Goal: Task Accomplishment & Management: Use online tool/utility

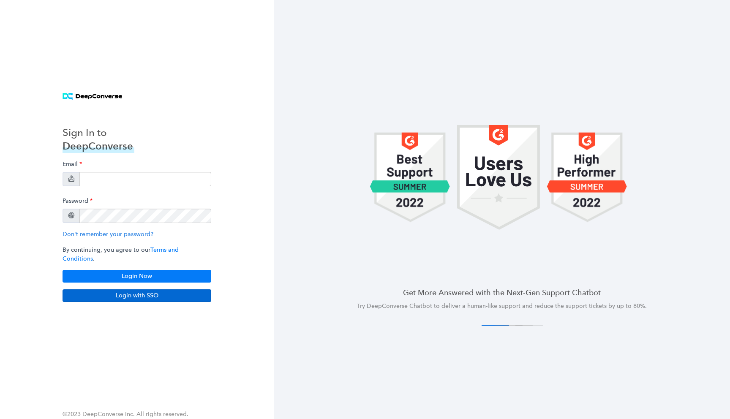
click at [154, 232] on div "Email Password Don't remember your password? By continuing, you agree to our Te…" at bounding box center [137, 219] width 149 height 126
click at [146, 186] on input "email" at bounding box center [145, 179] width 132 height 14
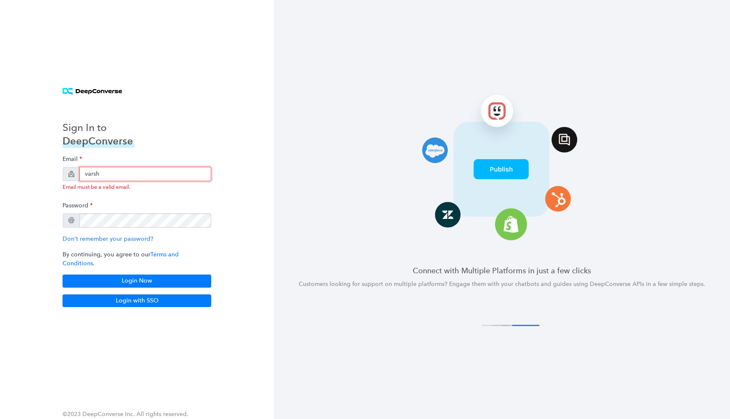
click at [146, 174] on input "varsh" at bounding box center [145, 174] width 132 height 14
click at [146, 177] on input "varsh" at bounding box center [145, 174] width 132 height 14
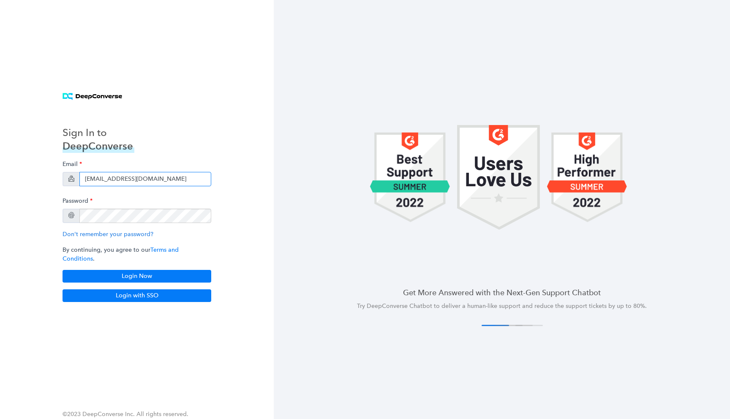
type input "[EMAIL_ADDRESS][DOMAIN_NAME]"
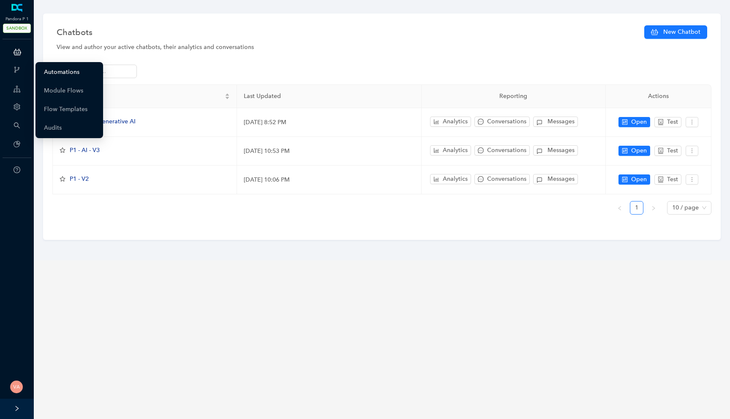
click at [65, 74] on link "Automations" at bounding box center [61, 72] width 35 height 17
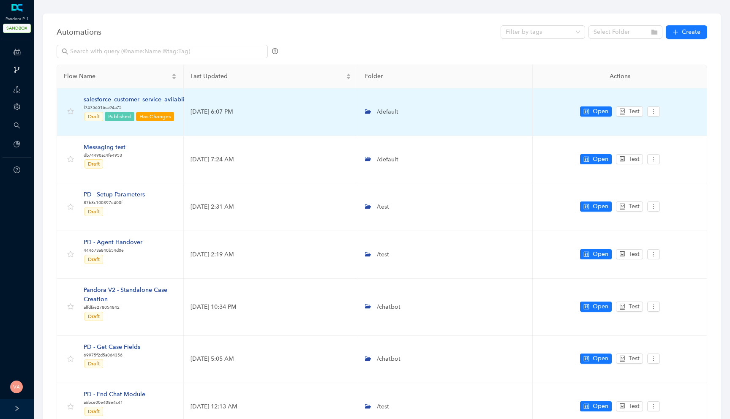
click at [147, 106] on p "f74756516ca94a75" at bounding box center [137, 107] width 106 height 7
click at [155, 101] on div "salesforce_customer_service_avilablity" at bounding box center [137, 99] width 106 height 9
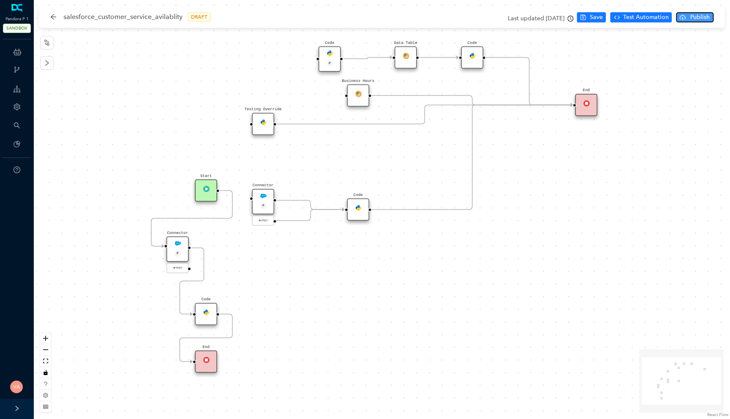
click at [695, 19] on span "Publish" at bounding box center [699, 17] width 21 height 9
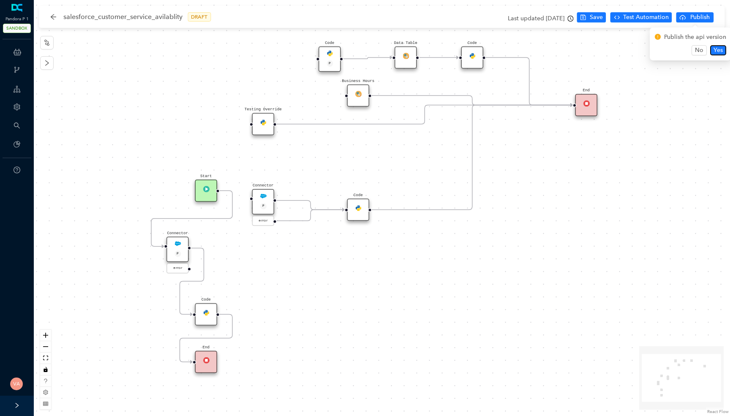
drag, startPoint x: 720, startPoint y: 49, endPoint x: 685, endPoint y: 101, distance: 62.0
click at [686, 98] on body "Pandora P 1 SANDBOX ChatBots & Ticket Automations Webhooks Guide Account Search…" at bounding box center [365, 208] width 730 height 416
click at [685, 101] on div "Code Start Code P Data Table End Code Business Hours Connector P error Code Tes…" at bounding box center [382, 208] width 696 height 416
click at [570, 20] on icon "clock-circle" at bounding box center [571, 19] width 6 height 6
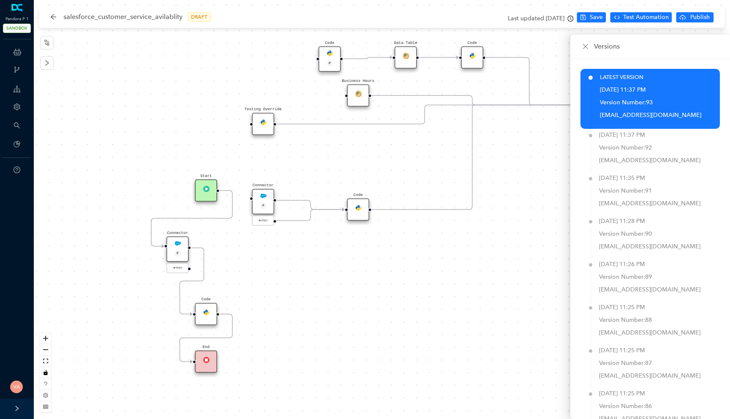
click at [465, 239] on div "Code Start Code P Data Table End Code Business Hours Connector P error Code Tes…" at bounding box center [382, 209] width 696 height 419
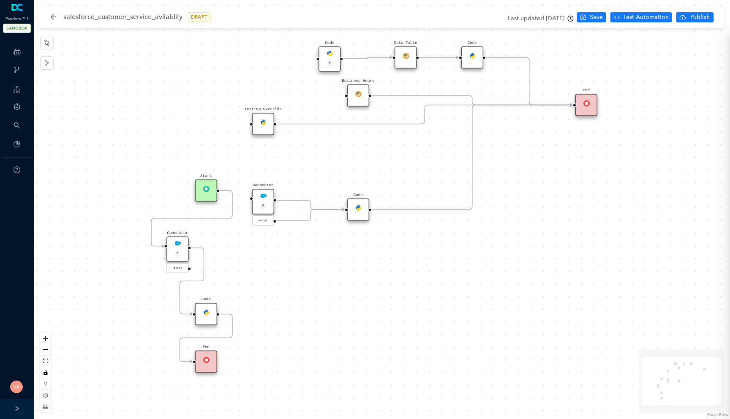
click at [491, 229] on div "Code Start Code P Data Table End Code Business Hours Connector P error Code Tes…" at bounding box center [382, 209] width 696 height 419
click at [633, 19] on span "Test Automation" at bounding box center [646, 17] width 46 height 9
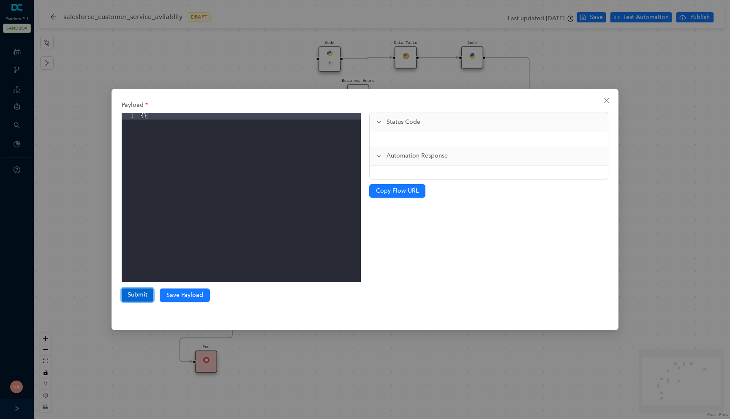
click at [141, 292] on button "Submit" at bounding box center [138, 294] width 32 height 13
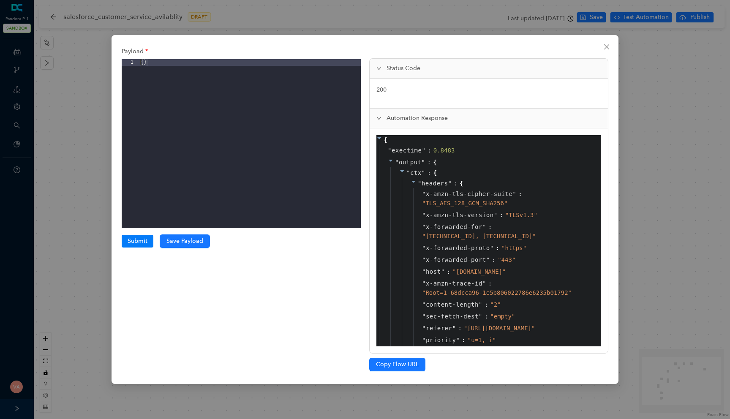
click at [415, 184] on icon at bounding box center [414, 182] width 6 height 6
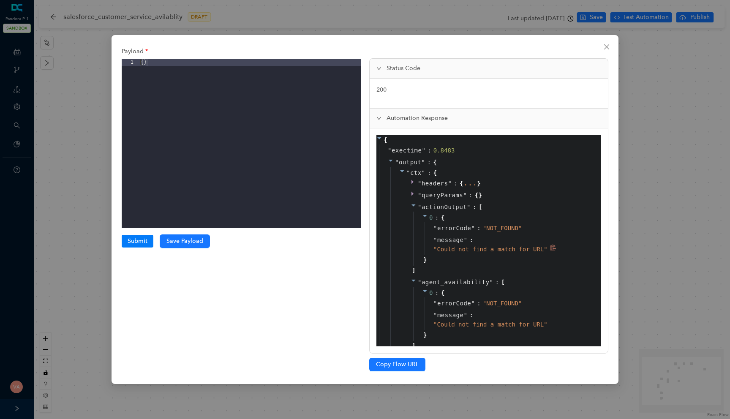
scroll to position [35, 0]
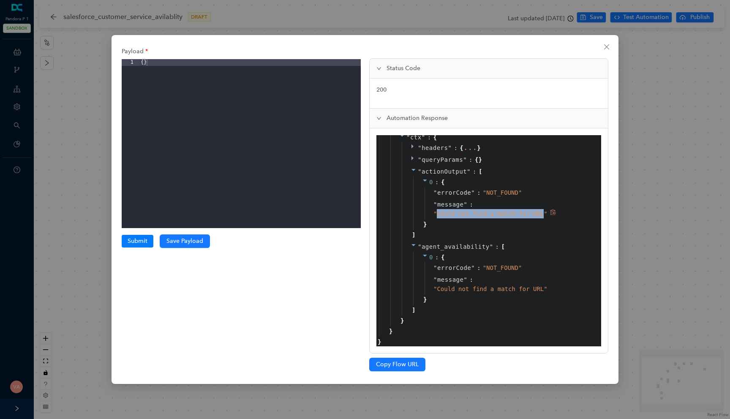
drag, startPoint x: 435, startPoint y: 215, endPoint x: 544, endPoint y: 215, distance: 108.6
click at [544, 215] on span "" Could not find a match for URL "" at bounding box center [490, 213] width 114 height 7
click at [605, 46] on icon "close" at bounding box center [606, 47] width 7 height 7
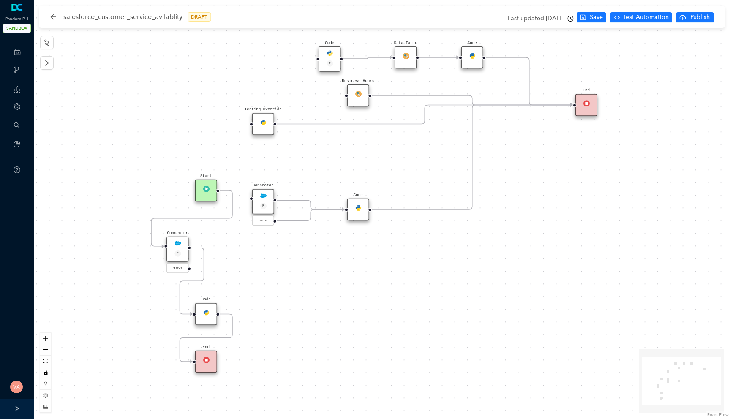
click at [179, 248] on div "Connector P" at bounding box center [177, 249] width 22 height 25
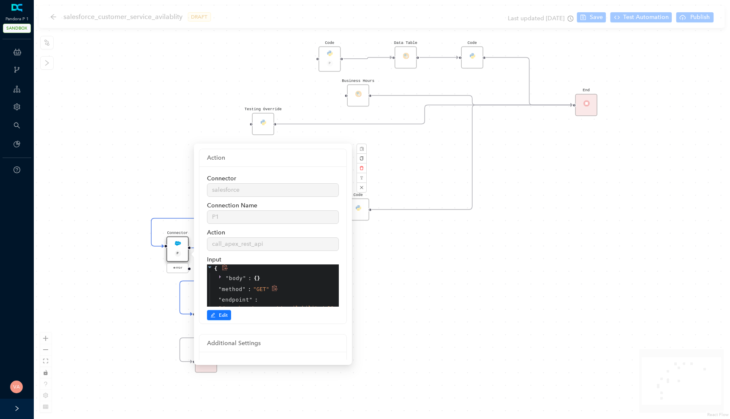
scroll to position [16, 0]
click at [454, 275] on div "Code Start Code P Data Table End Code Business Hours Connector P error Code Tes…" at bounding box center [382, 209] width 696 height 419
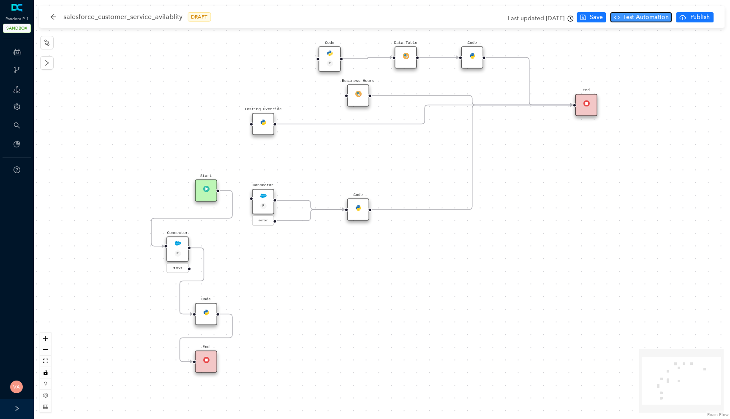
click at [637, 16] on span "Test Automation" at bounding box center [646, 17] width 46 height 9
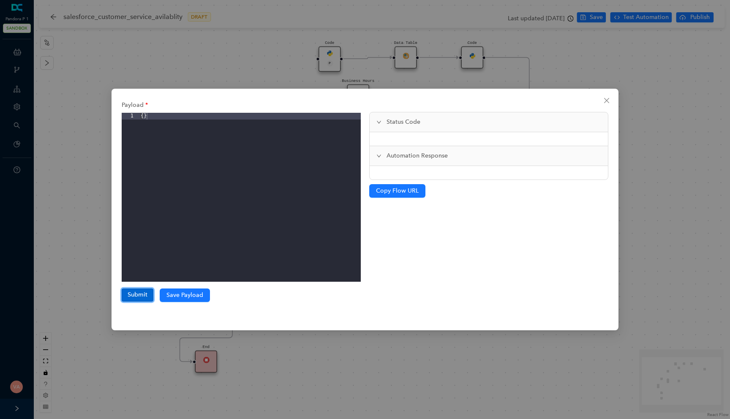
click at [138, 298] on button "Submit" at bounding box center [138, 294] width 32 height 13
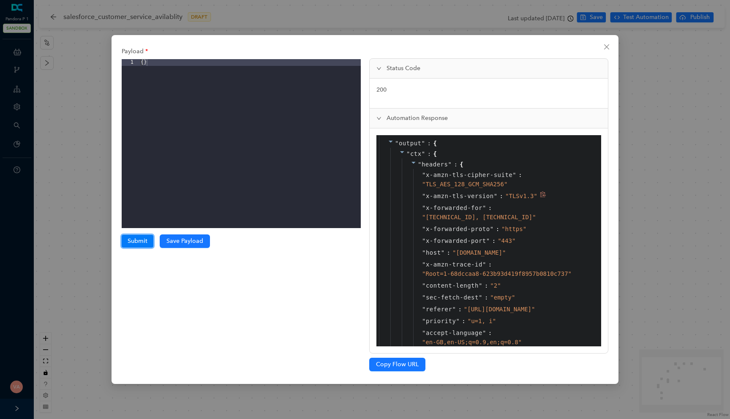
scroll to position [20, 0]
click at [417, 163] on div at bounding box center [414, 163] width 7 height 9
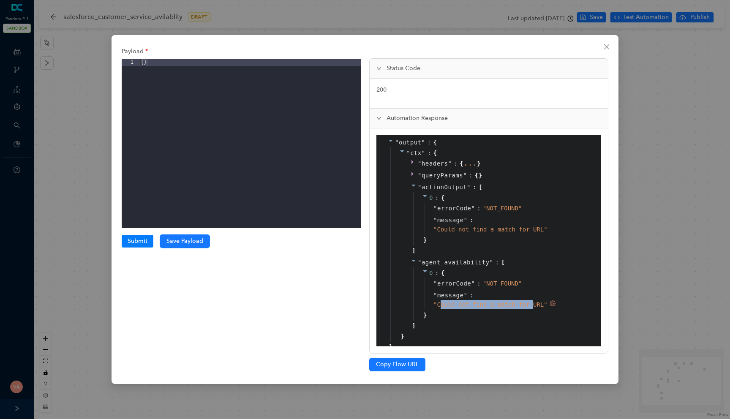
drag, startPoint x: 441, startPoint y: 305, endPoint x: 533, endPoint y: 305, distance: 91.2
click at [533, 305] on span "" Could not find a match for URL "" at bounding box center [490, 304] width 114 height 7
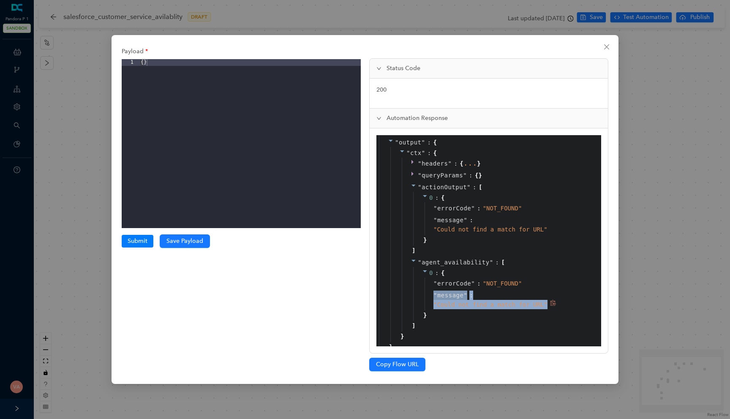
click at [516, 307] on span "" Could not find a match for URL "" at bounding box center [490, 304] width 114 height 7
click at [472, 233] on div "" Could not find a match for URL "" at bounding box center [490, 229] width 114 height 9
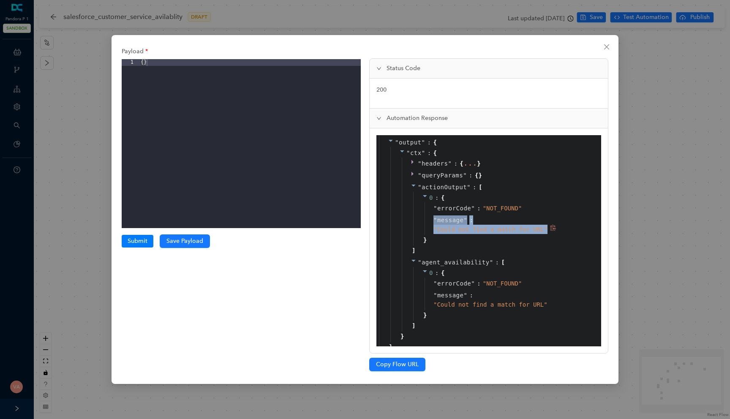
click at [472, 233] on div "" Could not find a match for URL "" at bounding box center [490, 229] width 114 height 9
click at [479, 231] on span "" Could not find a match for URL "" at bounding box center [490, 229] width 114 height 7
click at [485, 231] on span "" Could not find a match for URL "" at bounding box center [490, 229] width 114 height 7
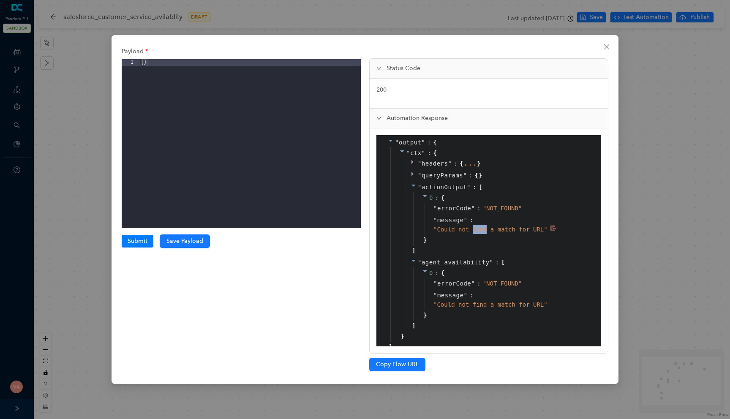
click at [485, 231] on span "" Could not find a match for URL "" at bounding box center [490, 229] width 114 height 7
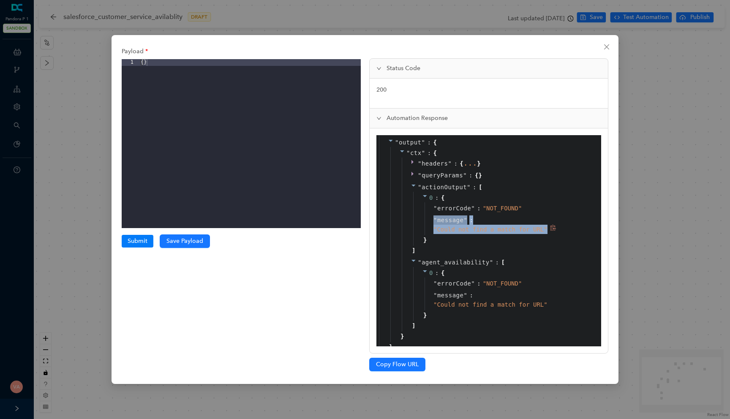
click at [485, 231] on span "" Could not find a match for URL "" at bounding box center [490, 229] width 114 height 7
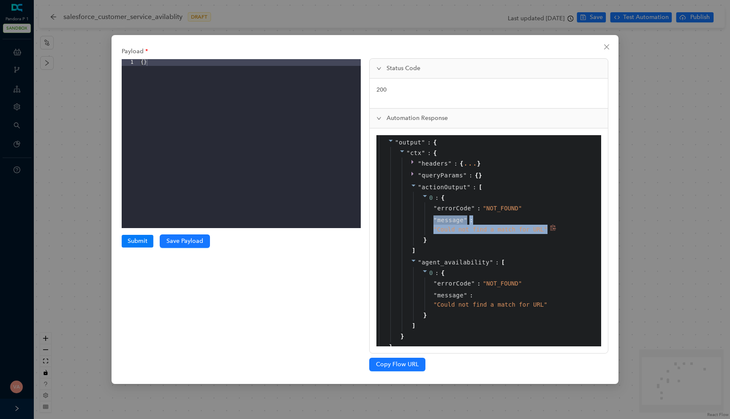
click at [485, 231] on span "" Could not find a match for URL "" at bounding box center [490, 229] width 114 height 7
drag, startPoint x: 606, startPoint y: 49, endPoint x: 618, endPoint y: 152, distance: 103.3
click at [618, 151] on div "Payload 1 { } XXXXXXXXXXXXXXXXXXXXXXXXXXXXXXXXXXXXXXXXXXXXXXXXXX Submit Submiss…" at bounding box center [365, 209] width 507 height 349
click at [87, 158] on div "Payload 1 { } XXXXXXXXXXXXXXXXXXXXXXXXXXXXXXXXXXXXXXXXXXXXXXXXXX Submit Submiss…" at bounding box center [365, 209] width 730 height 419
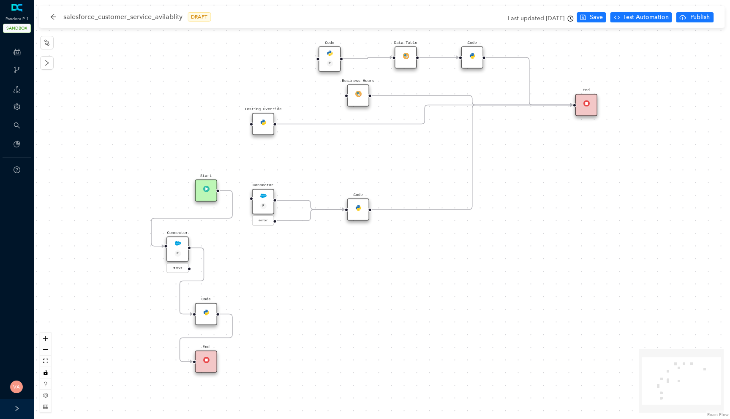
click at [182, 241] on div "Connector P" at bounding box center [177, 249] width 22 height 25
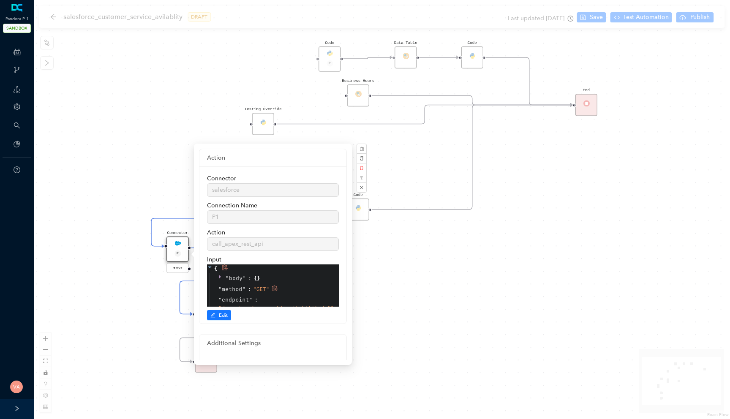
scroll to position [16, 0]
click at [222, 313] on span "Edit" at bounding box center [223, 315] width 9 height 8
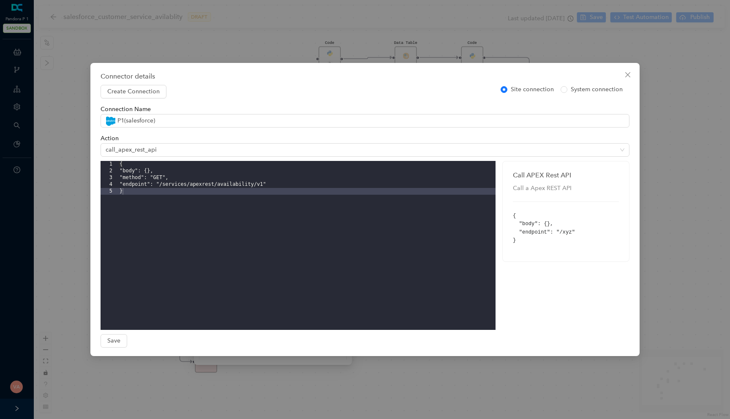
click at [269, 184] on div "{ "body": {}, "method": "GET", "endpoint": "/services/apexrest/availability/v1"…" at bounding box center [307, 252] width 378 height 182
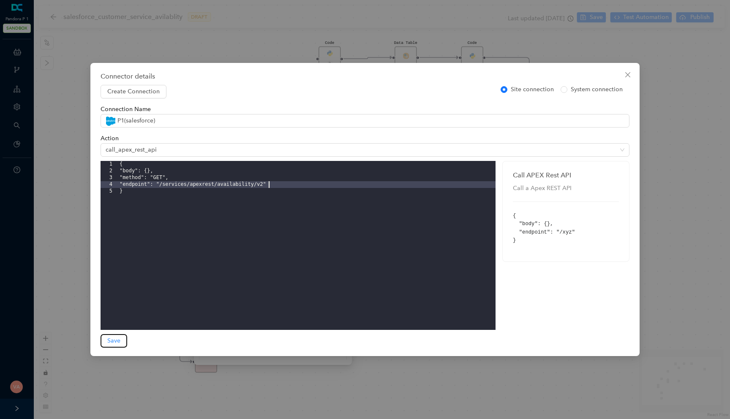
click at [111, 345] on span "Save" at bounding box center [113, 340] width 13 height 9
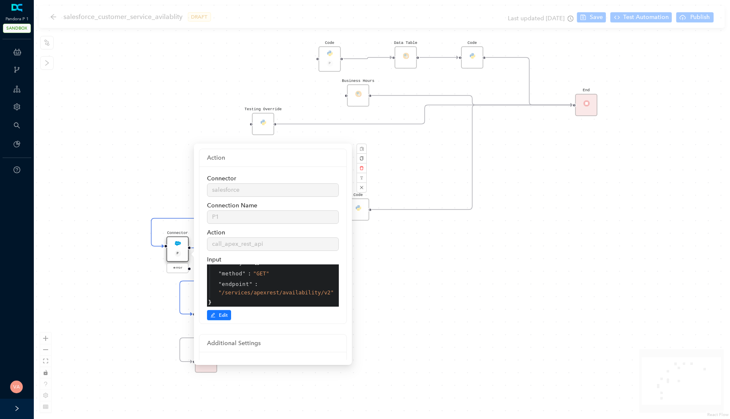
click at [432, 258] on div "Code Start Code P Data Table End Code Business Hours Connector P error Code Tes…" at bounding box center [382, 209] width 696 height 419
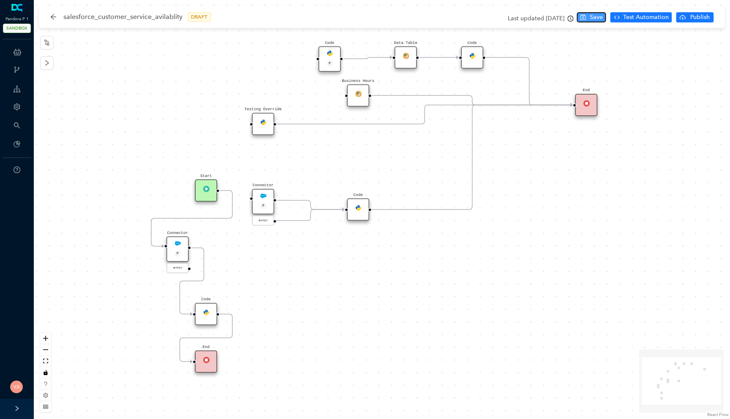
click at [596, 18] on span "Save" at bounding box center [596, 17] width 13 height 9
click at [654, 16] on span "Test Automation" at bounding box center [646, 17] width 46 height 9
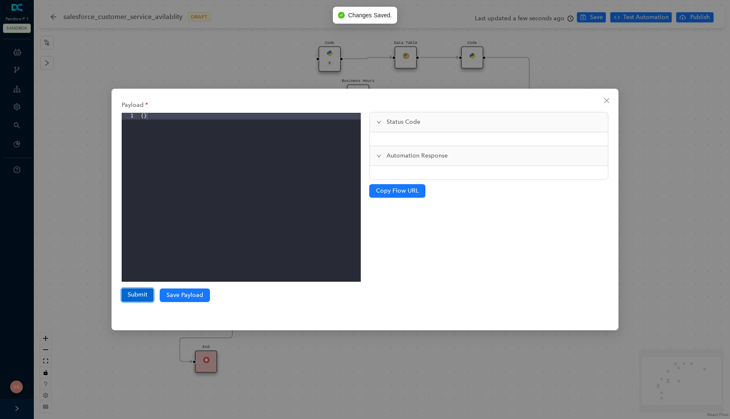
click at [131, 292] on button "Submit" at bounding box center [138, 294] width 32 height 13
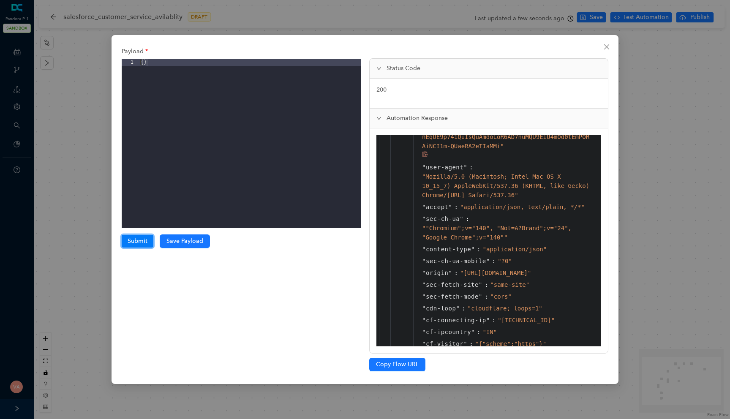
scroll to position [1008, 0]
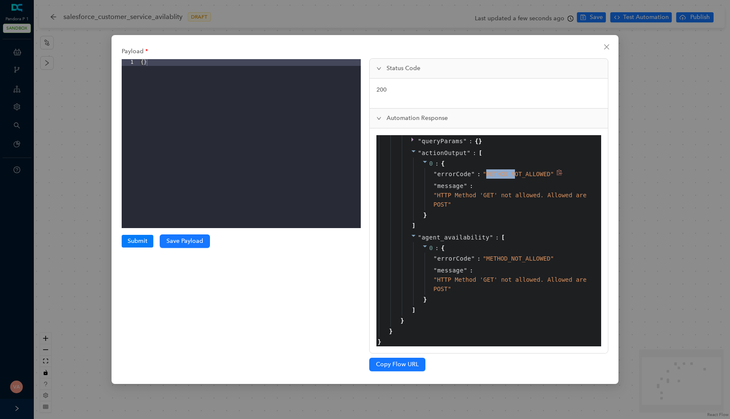
drag, startPoint x: 487, startPoint y: 172, endPoint x: 516, endPoint y: 172, distance: 28.3
click at [516, 172] on span "" METHOD_NOT_ALLOWED "" at bounding box center [518, 174] width 71 height 7
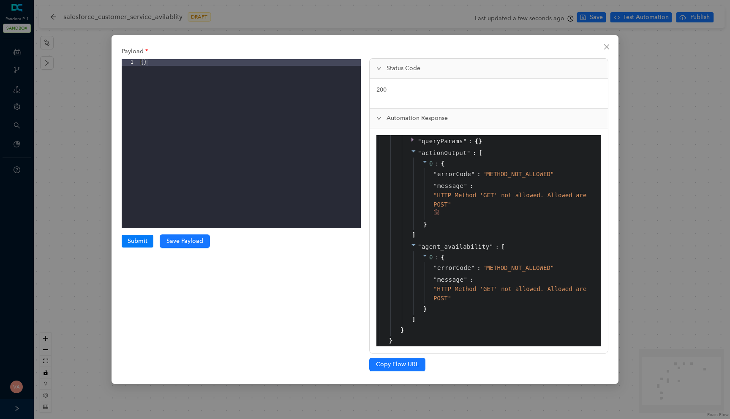
click at [491, 198] on span "" HTTP Method 'GET' not allowed. Allowed are POST "" at bounding box center [509, 200] width 153 height 16
click at [497, 198] on span "" HTTP Method 'GET' not allowed. Allowed are POST "" at bounding box center [509, 200] width 153 height 16
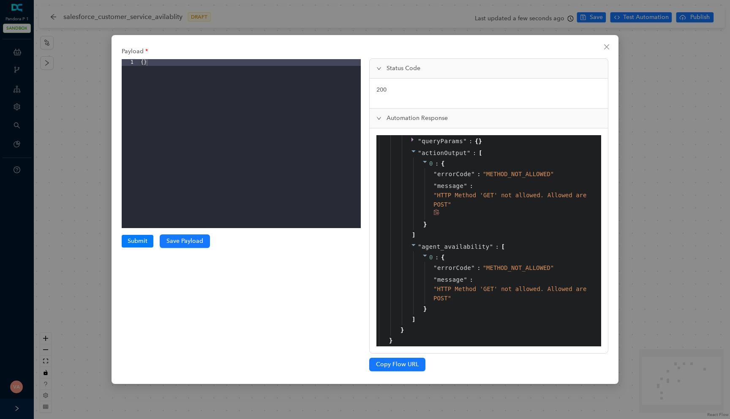
click at [540, 193] on span "" HTTP Method 'GET' not allowed. Allowed are POST "" at bounding box center [509, 200] width 153 height 16
drag, startPoint x: 436, startPoint y: 196, endPoint x: 487, endPoint y: 195, distance: 51.5
click at [487, 195] on span "" HTTP Method 'GET' not allowed. Allowed are POST "" at bounding box center [509, 200] width 153 height 16
click at [483, 195] on span "" HTTP Method 'GET' not allowed. Allowed are POST "" at bounding box center [509, 200] width 153 height 16
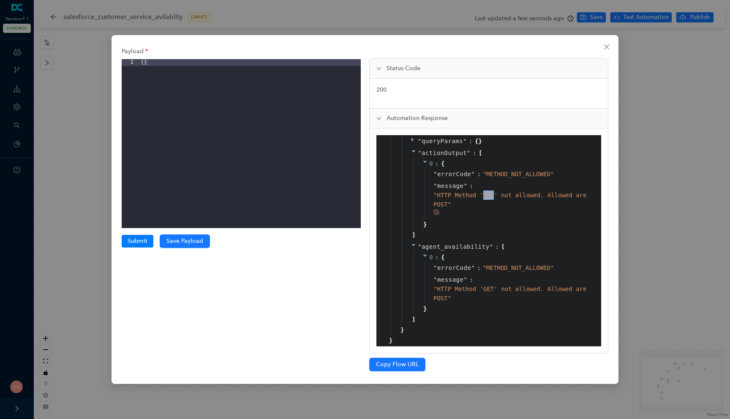
click at [483, 195] on span "" HTTP Method 'GET' not allowed. Allowed are POST "" at bounding box center [509, 200] width 153 height 16
click at [493, 197] on span "" HTTP Method 'GET' not allowed. Allowed are POST "" at bounding box center [509, 200] width 153 height 16
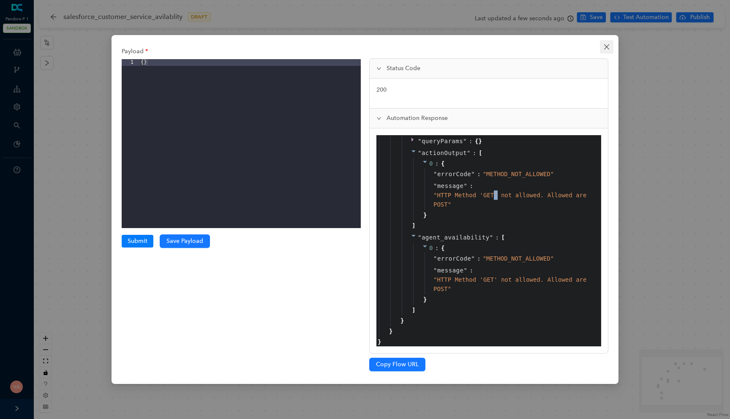
click at [604, 46] on icon "close" at bounding box center [606, 47] width 7 height 7
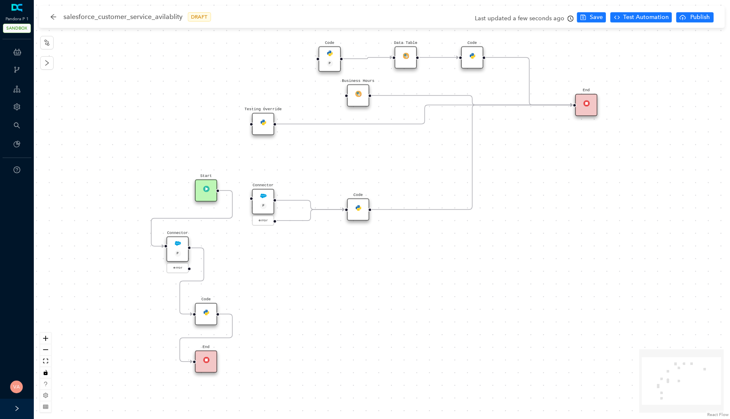
click at [180, 245] on img at bounding box center [177, 243] width 6 height 6
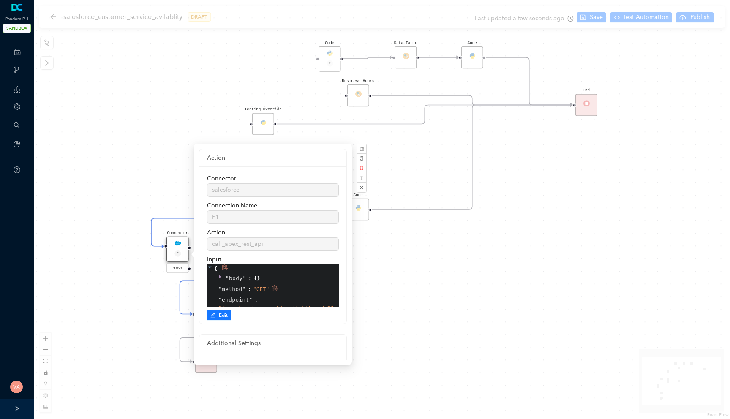
click at [260, 289] on span "" GET "" at bounding box center [261, 289] width 16 height 6
click at [218, 317] on button "Edit" at bounding box center [219, 315] width 24 height 10
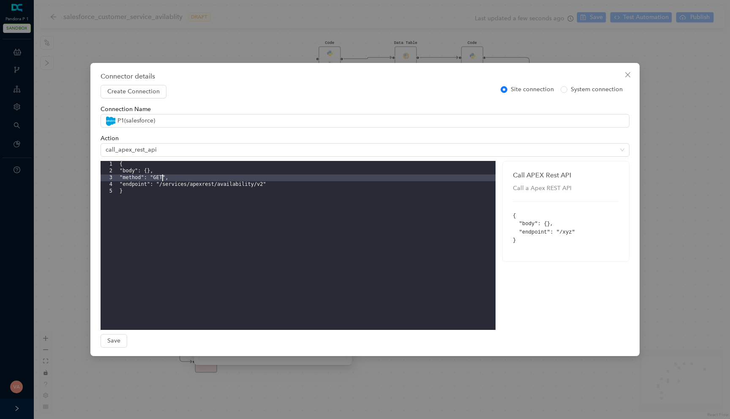
click at [163, 180] on div "{ "body": {}, "method": "GET", "endpoint": "/services/apexrest/availability/v2"…" at bounding box center [307, 252] width 378 height 182
click at [169, 178] on div "{ "body": {}, "method": "GET", "endpoint": "/services/apexrest/availability/v2"…" at bounding box center [307, 252] width 378 height 182
click at [101, 341] on button "Save" at bounding box center [114, 341] width 27 height 14
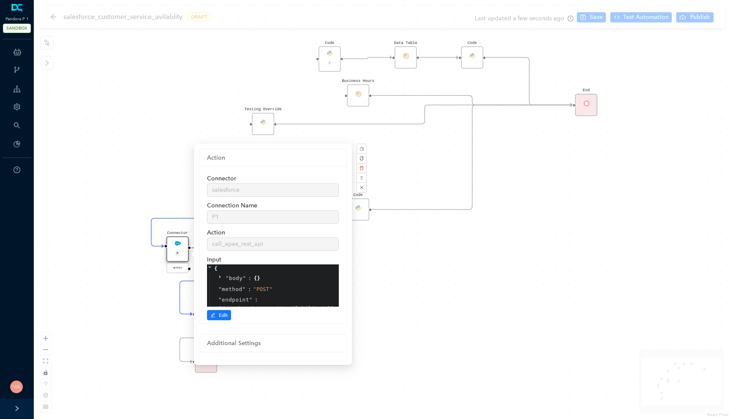
click at [462, 265] on div "Code Start Code P Data Table End Code Business Hours Connector P error Code Tes…" at bounding box center [382, 209] width 696 height 419
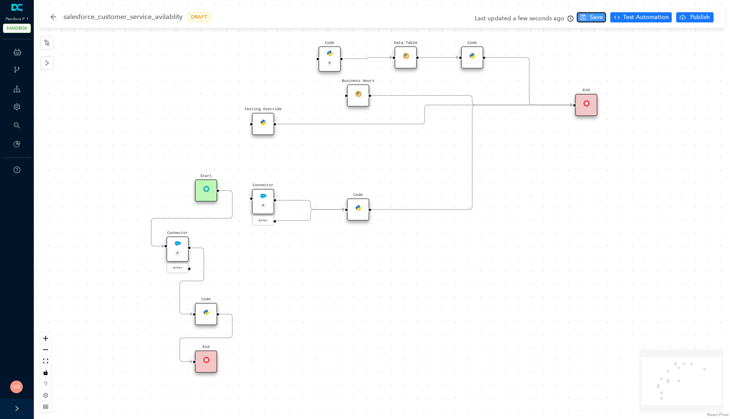
click at [596, 12] on button "Save" at bounding box center [591, 17] width 29 height 10
click at [645, 20] on span "Test Automation" at bounding box center [646, 17] width 46 height 9
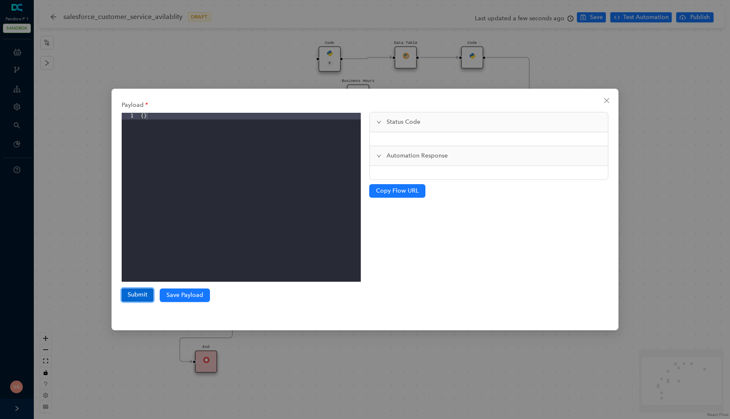
click at [142, 294] on button "Submit" at bounding box center [138, 294] width 32 height 13
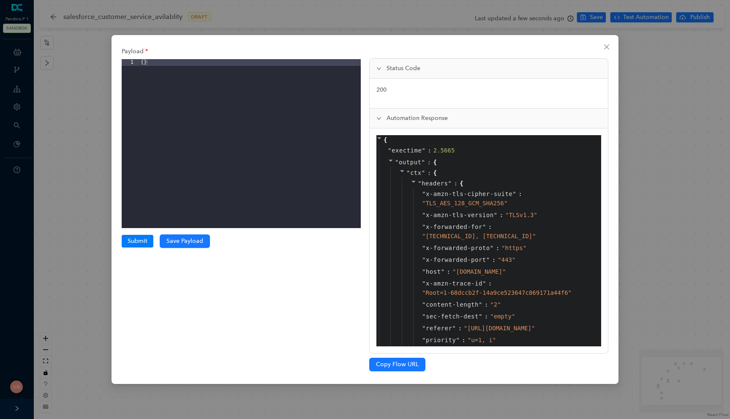
click at [414, 182] on icon at bounding box center [414, 182] width 6 height 6
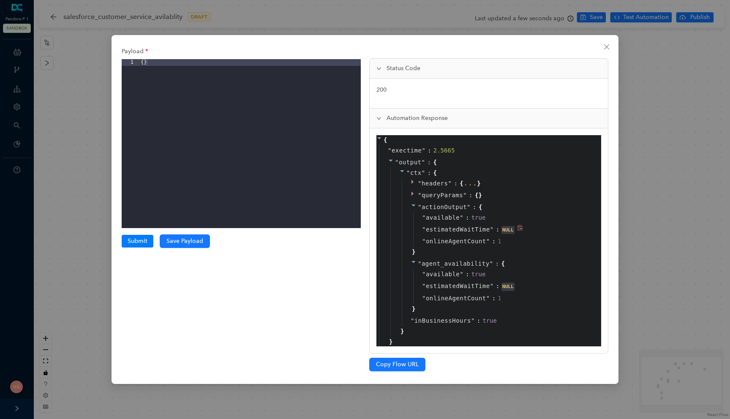
scroll to position [10, 0]
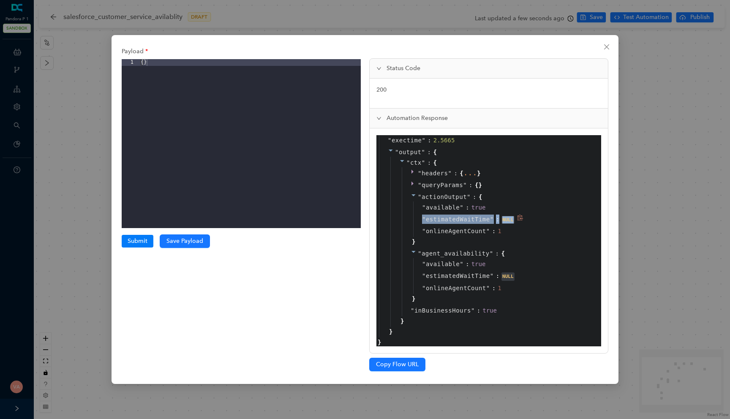
drag, startPoint x: 423, startPoint y: 219, endPoint x: 529, endPoint y: 217, distance: 106.0
click at [529, 217] on div "" estimatedWaitTime " : NULL" at bounding box center [504, 219] width 182 height 12
click at [540, 218] on div "" estimatedWaitTime " : NULL" at bounding box center [504, 219] width 182 height 12
drag, startPoint x: 540, startPoint y: 218, endPoint x: 430, endPoint y: 218, distance: 109.4
click at [430, 218] on div "" estimatedWaitTime " : NULL" at bounding box center [504, 219] width 182 height 12
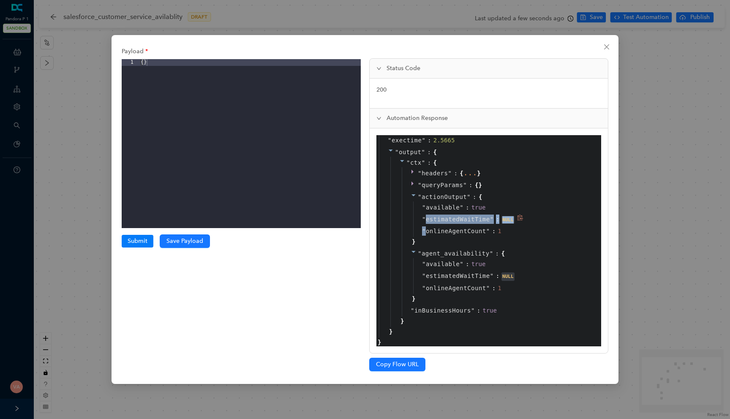
click at [430, 218] on span "estimatedWaitTime" at bounding box center [458, 219] width 64 height 9
drag, startPoint x: 425, startPoint y: 218, endPoint x: 493, endPoint y: 218, distance: 68.4
click at [493, 218] on span "" estimatedWaitTime " :" at bounding box center [461, 219] width 79 height 7
click at [493, 218] on span """ at bounding box center [492, 219] width 4 height 7
drag, startPoint x: 493, startPoint y: 218, endPoint x: 429, endPoint y: 218, distance: 64.2
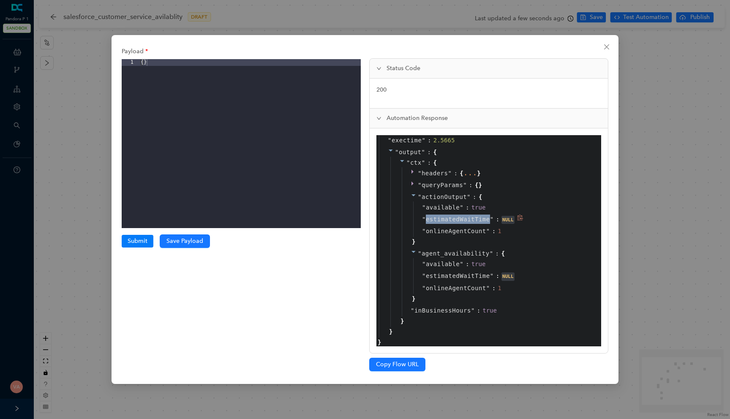
click at [429, 218] on span "" estimatedWaitTime "" at bounding box center [458, 219] width 72 height 9
click at [429, 218] on span "estimatedWaitTime" at bounding box center [458, 219] width 64 height 9
click at [445, 209] on span "available" at bounding box center [443, 207] width 34 height 9
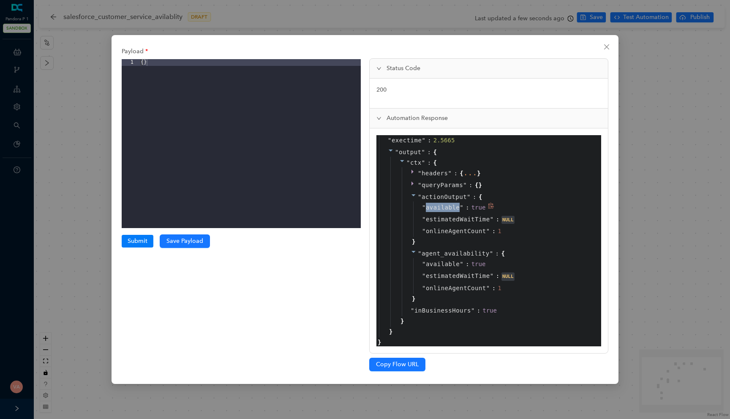
click at [445, 209] on span "available" at bounding box center [443, 207] width 34 height 9
click at [482, 205] on div "true" at bounding box center [478, 207] width 14 height 9
click at [436, 207] on span "available" at bounding box center [443, 207] width 34 height 9
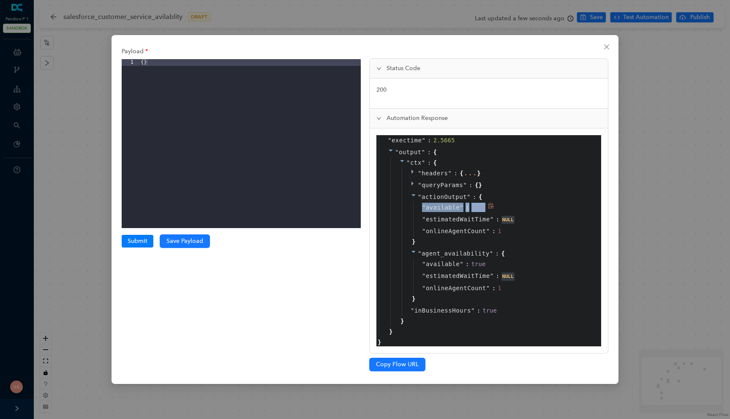
click at [436, 207] on span "available" at bounding box center [443, 207] width 34 height 9
click at [454, 219] on span "estimatedWaitTime" at bounding box center [458, 219] width 64 height 9
click at [452, 227] on span "onlineAgentCount" at bounding box center [456, 230] width 60 height 9
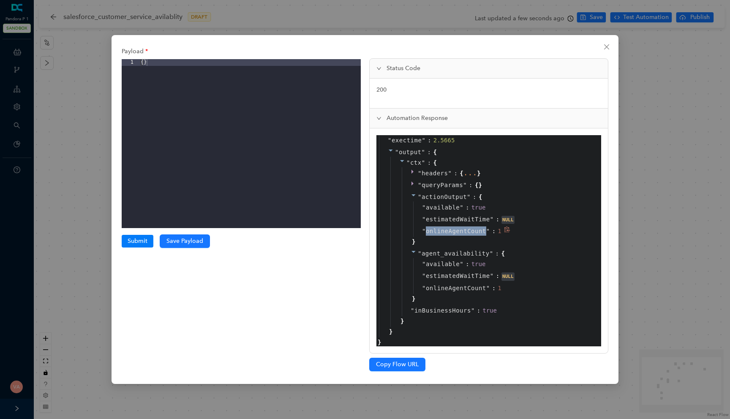
click at [452, 227] on span "onlineAgentCount" at bounding box center [456, 230] width 60 height 9
click at [464, 219] on span "estimatedWaitTime" at bounding box center [458, 219] width 64 height 9
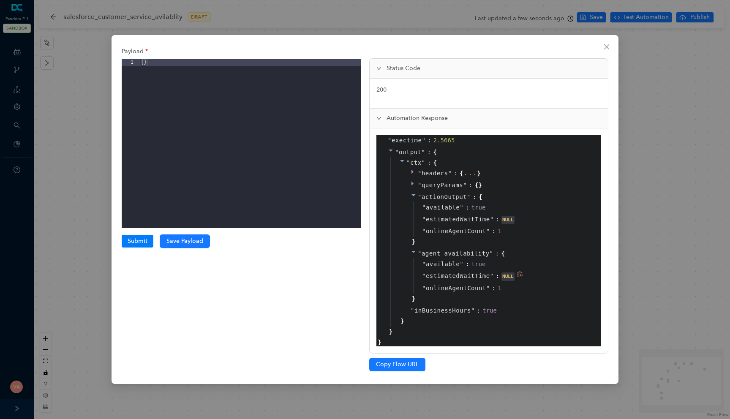
click at [433, 281] on div "" estimatedWaitTime " : NULL" at bounding box center [504, 276] width 182 height 12
click at [439, 288] on span "onlineAgentCount" at bounding box center [456, 287] width 60 height 9
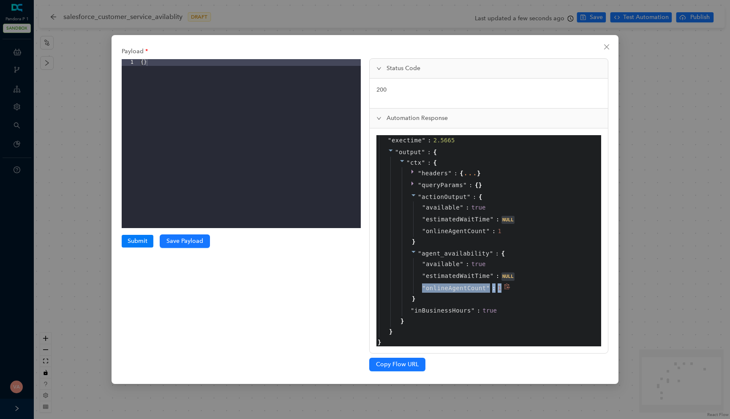
click at [439, 288] on span "onlineAgentCount" at bounding box center [456, 287] width 60 height 9
click at [436, 314] on span "inBusinessHours" at bounding box center [442, 310] width 57 height 9
click at [605, 49] on icon "close" at bounding box center [606, 47] width 7 height 7
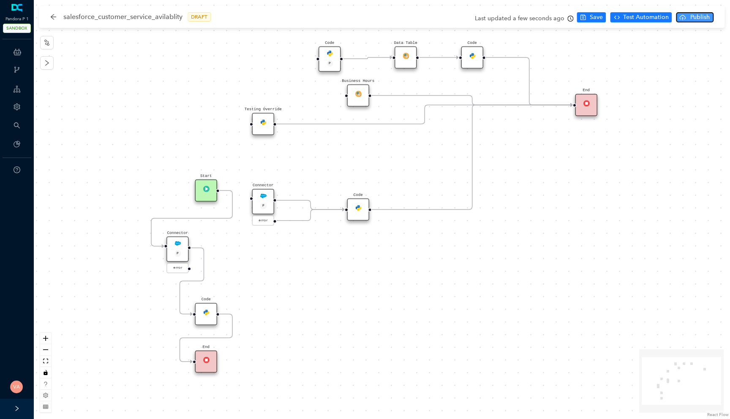
click at [691, 17] on span "Publish" at bounding box center [699, 17] width 21 height 9
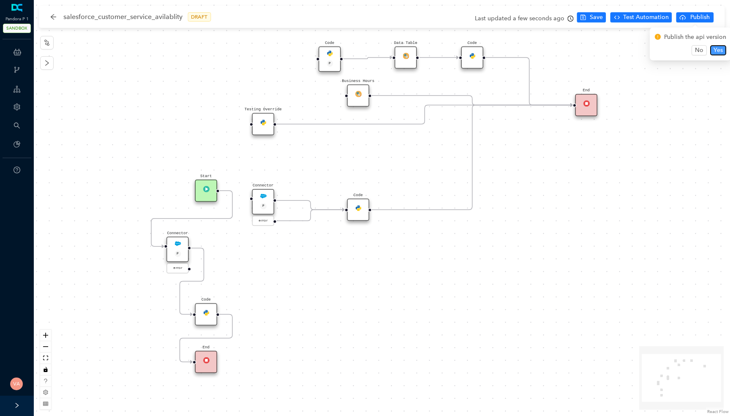
click at [718, 51] on span "Yes" at bounding box center [717, 50] width 9 height 9
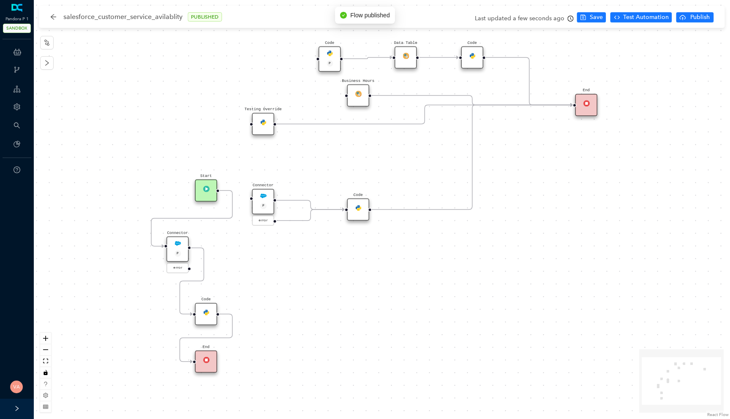
click at [500, 217] on div "Code Start Code P Data Table End Code Business Hours Connector P error Code Tes…" at bounding box center [382, 209] width 696 height 419
click at [655, 16] on span "Test Automation" at bounding box center [646, 17] width 46 height 9
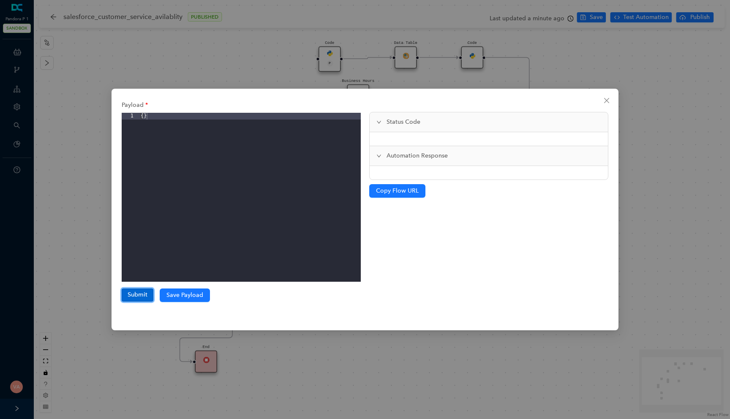
click at [143, 296] on button "Submit" at bounding box center [138, 294] width 32 height 13
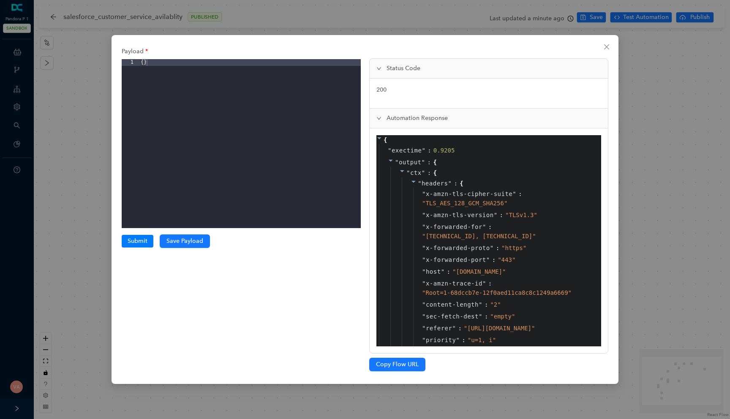
click at [412, 182] on icon at bounding box center [414, 182] width 6 height 6
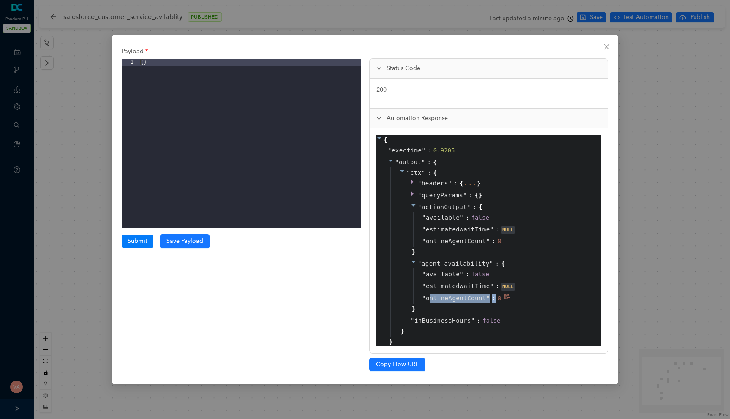
drag, startPoint x: 428, startPoint y: 295, endPoint x: 497, endPoint y: 296, distance: 68.8
click at [497, 296] on span "" onlineAgentCount " :" at bounding box center [460, 298] width 76 height 7
click at [606, 47] on icon "close" at bounding box center [606, 46] width 5 height 5
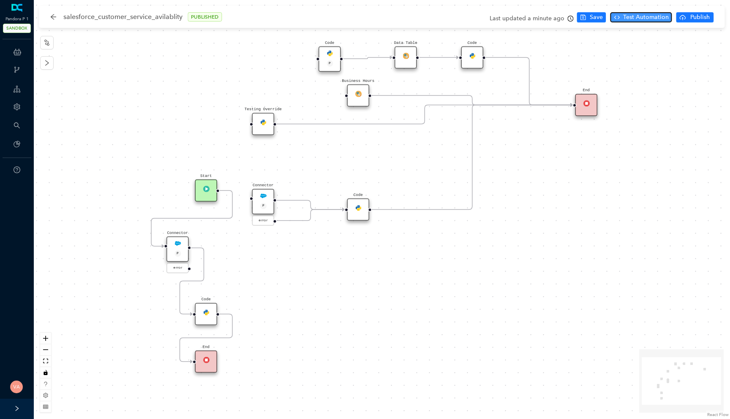
click at [638, 16] on span "Test Automation" at bounding box center [646, 17] width 46 height 9
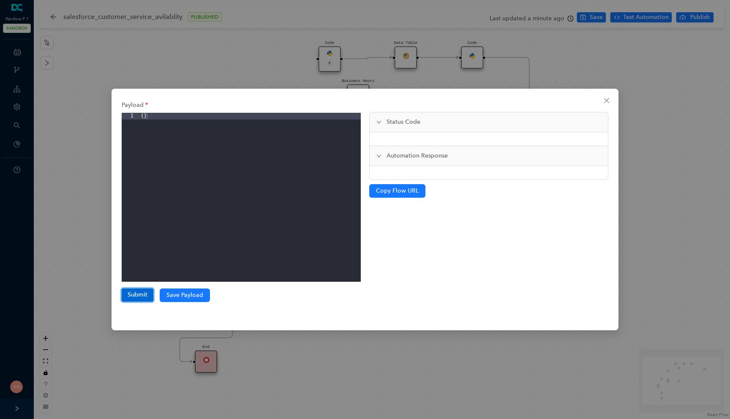
click at [139, 293] on button "Submit" at bounding box center [138, 294] width 32 height 13
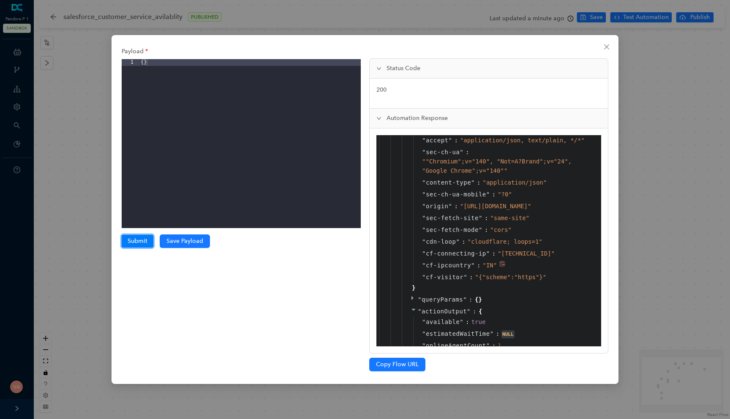
scroll to position [964, 0]
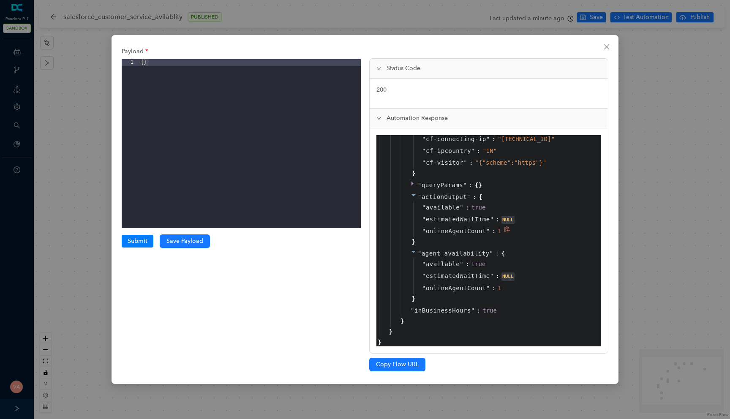
click at [501, 232] on div "1" at bounding box center [499, 230] width 3 height 9
click at [604, 46] on icon "close" at bounding box center [606, 47] width 7 height 7
